Goal: Task Accomplishment & Management: Complete application form

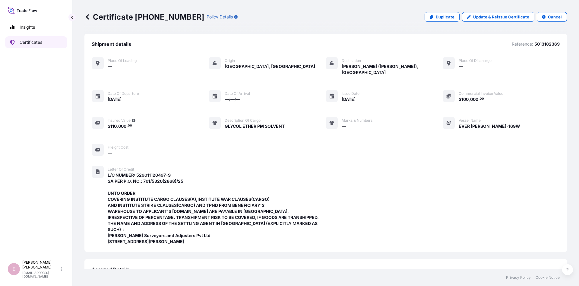
click at [33, 42] on p "Certificates" at bounding box center [31, 42] width 23 height 6
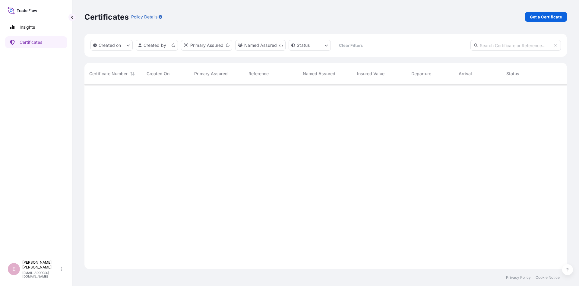
scroll to position [188, 483]
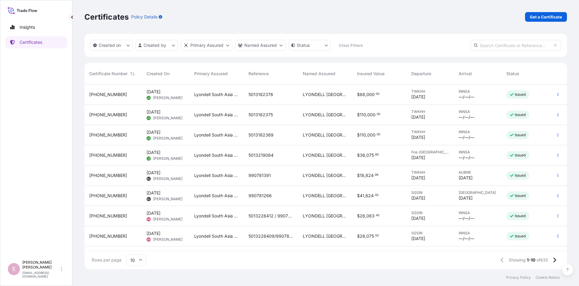
click at [484, 45] on input "text" at bounding box center [516, 45] width 91 height 11
paste input "5013182373"
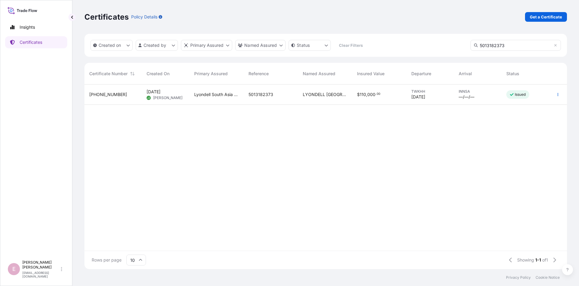
type input "5013182373"
click at [100, 94] on span "[PHONE_NUMBER]" at bounding box center [108, 94] width 38 height 6
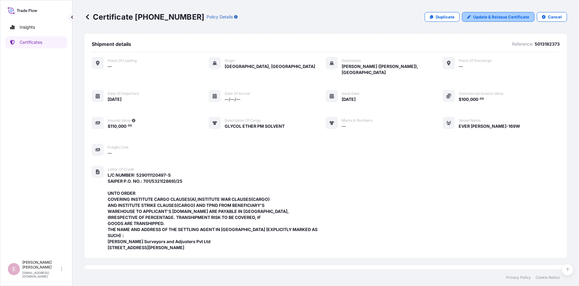
click at [478, 16] on p "Update & Reissue Certificate" at bounding box center [502, 17] width 56 height 6
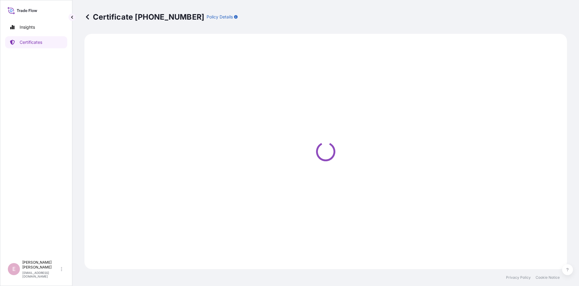
select select "Sea"
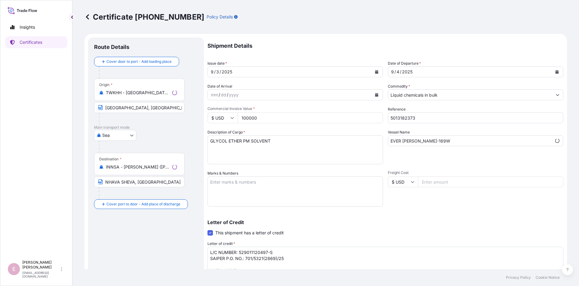
type input "[STREET_ADDRESS]"
select select "32022"
click at [377, 73] on icon "Calendar" at bounding box center [376, 72] width 3 height 4
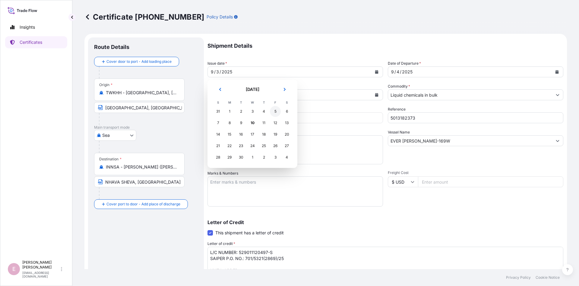
click at [276, 113] on div "5" at bounding box center [275, 111] width 11 height 11
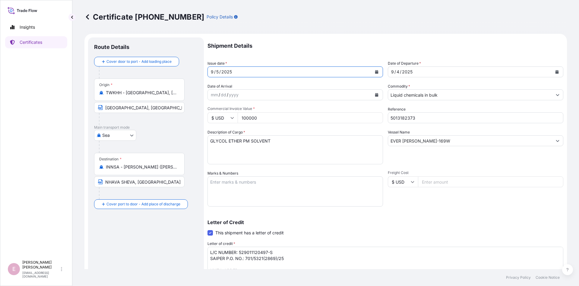
click at [560, 73] on button "Calendar" at bounding box center [558, 72] width 10 height 10
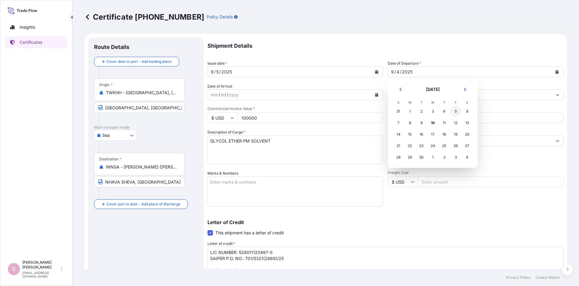
click at [456, 112] on div "5" at bounding box center [456, 111] width 11 height 11
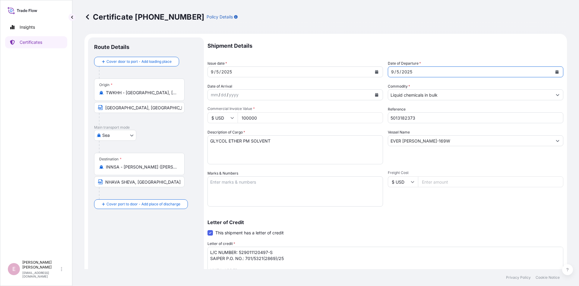
click at [401, 51] on p "Shipment Details" at bounding box center [386, 45] width 356 height 17
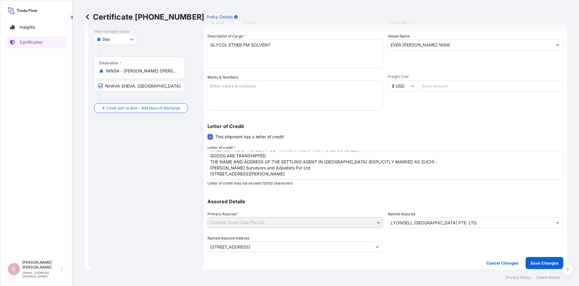
scroll to position [29, 0]
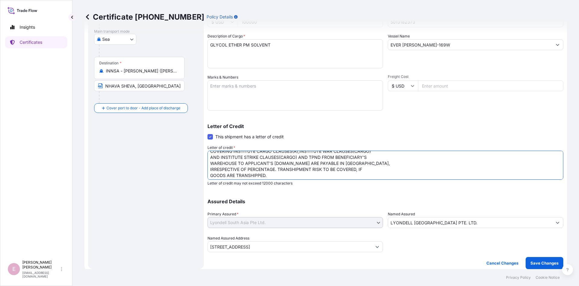
click at [369, 169] on textarea "L/C NUMBER: 529011120497-S SAIPER P.O. NO.: 701/5321(2869)/25 UNTO ORDER COVERI…" at bounding box center [386, 165] width 356 height 29
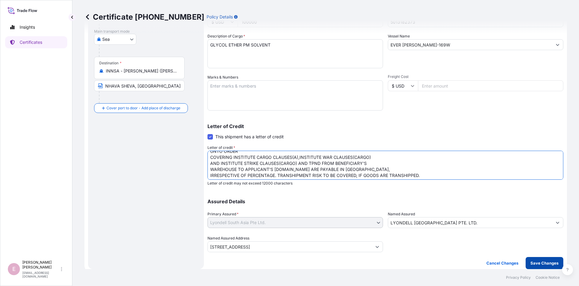
type textarea "L/C NUMBER: 529011120497-S SAIPER P.O. NO.: 701/5321(2869)/25 UNTO ORDER COVERI…"
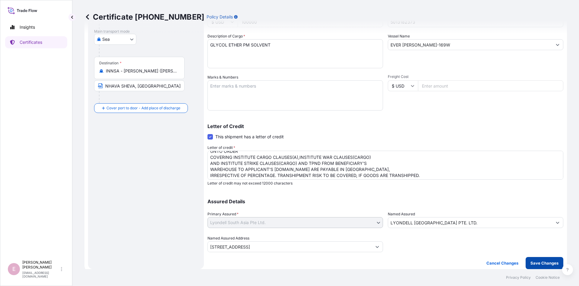
click at [538, 264] on p "Save Changes" at bounding box center [545, 263] width 28 height 6
type input "[STREET_ADDRESS]"
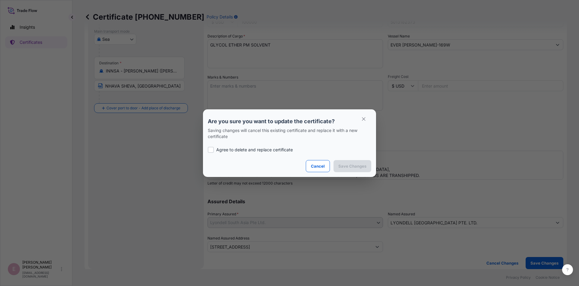
click at [212, 151] on div at bounding box center [211, 150] width 6 height 6
checkbox input "true"
click at [359, 169] on button "Save Changes" at bounding box center [353, 166] width 38 height 12
type input "[STREET_ADDRESS]"
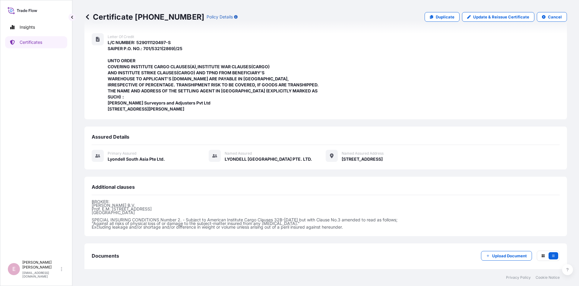
scroll to position [162, 0]
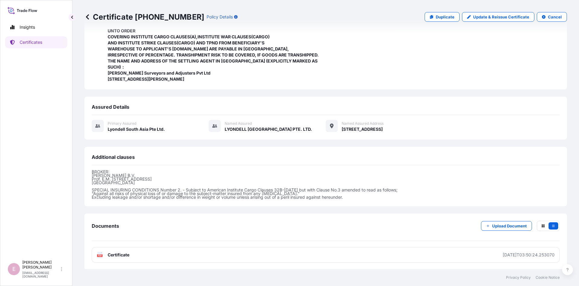
click at [113, 254] on span "Certificate" at bounding box center [119, 255] width 22 height 6
